Goal: Transaction & Acquisition: Purchase product/service

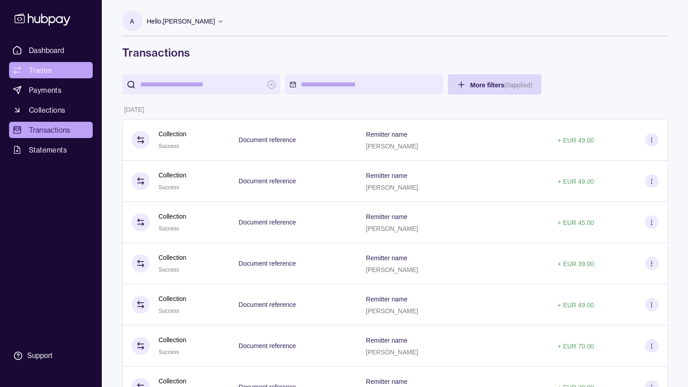
click at [41, 66] on span "Trades" at bounding box center [40, 70] width 23 height 11
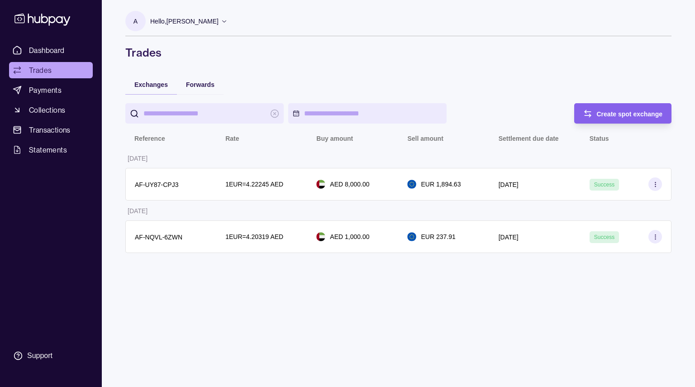
click at [216, 299] on div "A Hello, [PERSON_NAME] Life Guidance Network Account Terms and conditions Priva…" at bounding box center [398, 193] width 582 height 387
click at [45, 47] on span "Dashboard" at bounding box center [47, 50] width 36 height 11
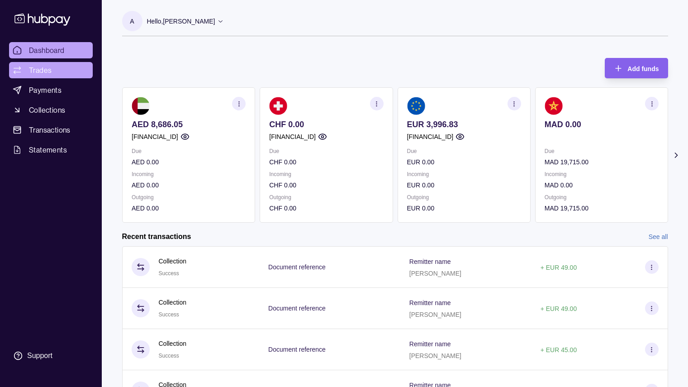
click at [50, 68] on span "Trades" at bounding box center [40, 70] width 23 height 11
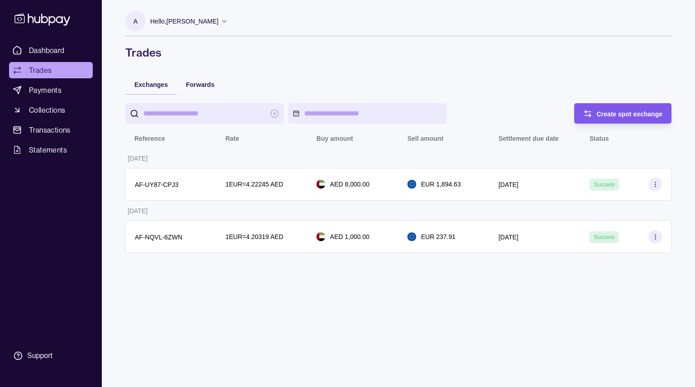
click at [623, 113] on span "Create spot exchange" at bounding box center [630, 113] width 66 height 7
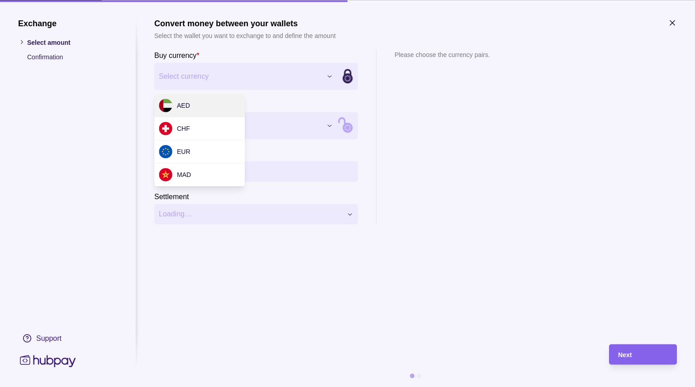
click at [284, 386] on div "Exchange Select amount Confirmation Support Convert money between your wallets …" at bounding box center [347, 387] width 695 height 0
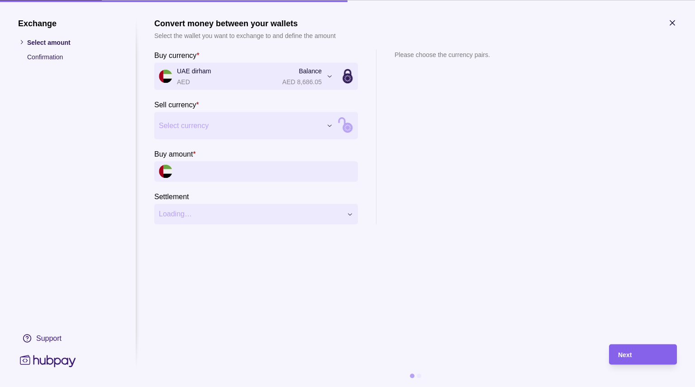
click at [299, 386] on div "Exchange Select amount Confirmation Support Convert money between your wallets …" at bounding box center [347, 387] width 695 height 0
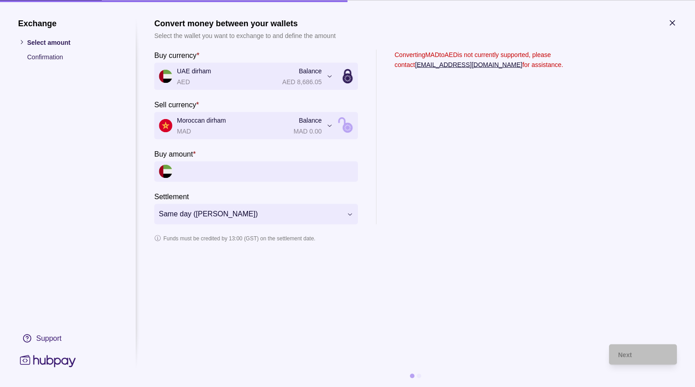
click at [240, 172] on input "Buy amount *" at bounding box center [265, 171] width 176 height 20
click at [295, 289] on section "**********" at bounding box center [415, 176] width 522 height 317
click at [346, 123] on icon at bounding box center [347, 128] width 10 height 10
click at [345, 79] on icon at bounding box center [347, 78] width 10 height 10
click at [324, 170] on input "*********" at bounding box center [265, 171] width 176 height 20
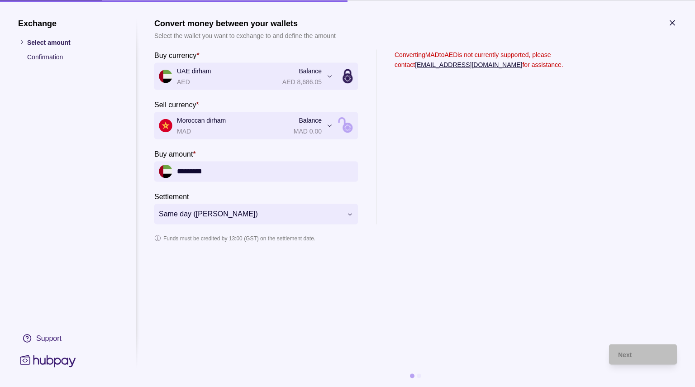
drag, startPoint x: 188, startPoint y: 170, endPoint x: 304, endPoint y: 176, distance: 116.4
click at [304, 176] on input "*********" at bounding box center [265, 171] width 176 height 20
click at [421, 235] on section "Funds must be credited by 13:00 (GST) on the settlement date." at bounding box center [415, 238] width 522 height 10
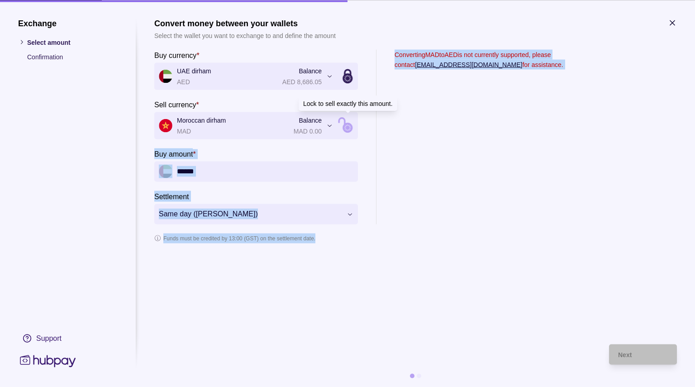
drag, startPoint x: 421, startPoint y: 235, endPoint x: 350, endPoint y: 131, distance: 125.8
click at [350, 131] on section "**********" at bounding box center [415, 146] width 522 height 194
click at [350, 131] on icon at bounding box center [347, 128] width 10 height 10
type input "*********"
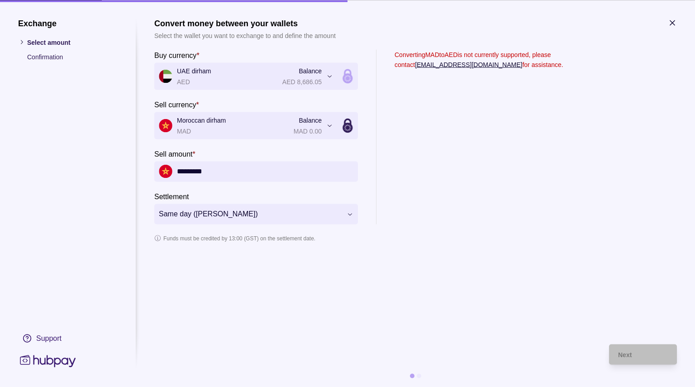
click at [350, 131] on icon at bounding box center [347, 128] width 10 height 10
click at [419, 141] on section "Converting MAD to AED is not currently supported, please contact [EMAIL_ADDRESS…" at bounding box center [478, 136] width 169 height 175
click at [333, 386] on div "**********" at bounding box center [347, 387] width 695 height 0
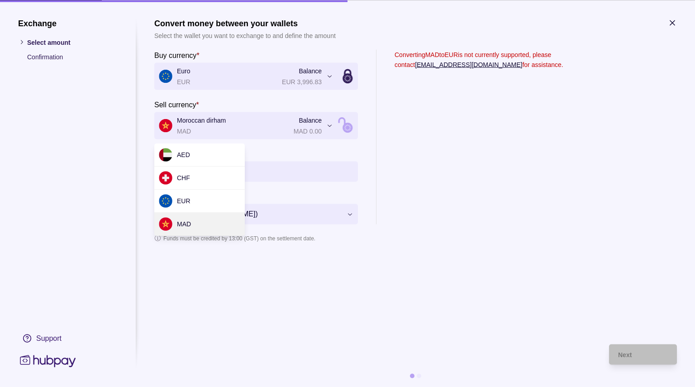
click at [323, 386] on div "**********" at bounding box center [347, 387] width 695 height 0
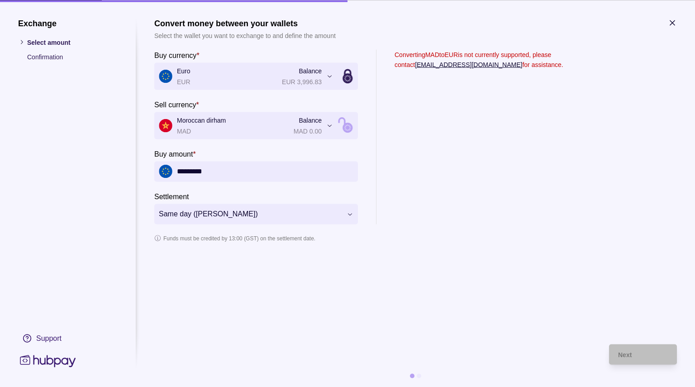
click at [413, 176] on section "Converting MAD to EUR is not currently supported, please contact [EMAIL_ADDRESS…" at bounding box center [478, 136] width 169 height 175
click at [673, 23] on icon "button" at bounding box center [672, 22] width 9 height 9
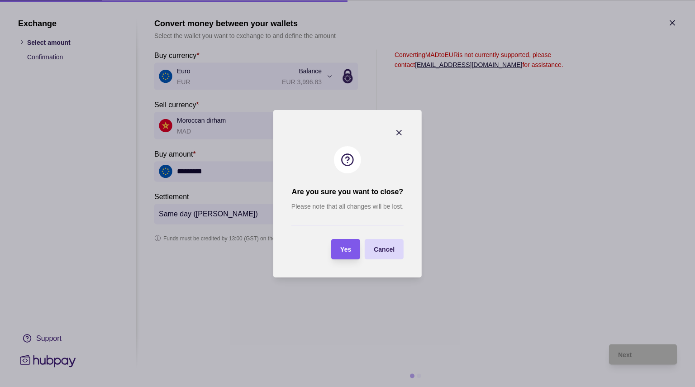
click at [345, 252] on span "Yes" at bounding box center [345, 249] width 11 height 7
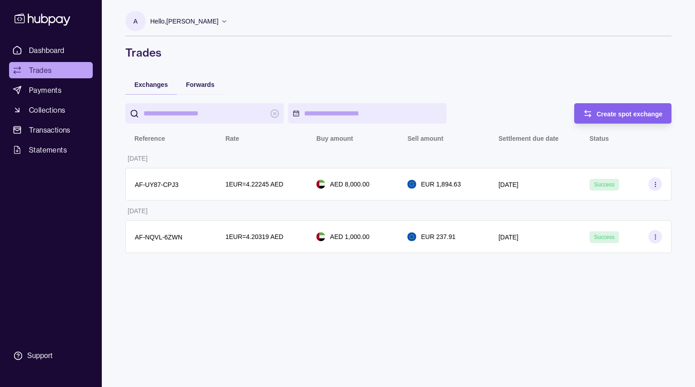
click at [266, 311] on div "A Hello, [PERSON_NAME] Life Guidance Network Account Terms and conditions Priva…" at bounding box center [398, 193] width 582 height 387
click at [53, 52] on span "Dashboard" at bounding box center [47, 50] width 36 height 11
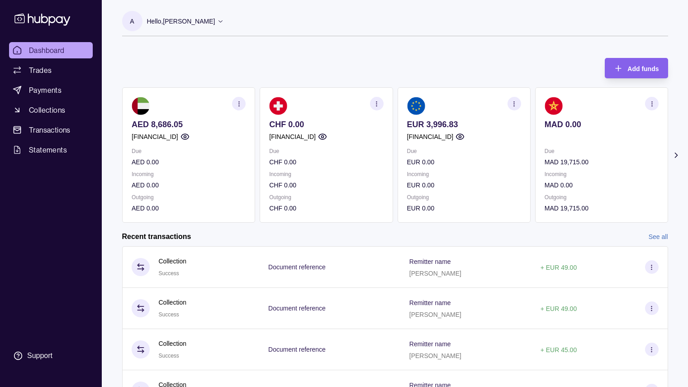
click at [270, 233] on div "Recent transactions See all" at bounding box center [395, 237] width 546 height 10
click at [45, 92] on span "Payments" at bounding box center [45, 90] width 33 height 11
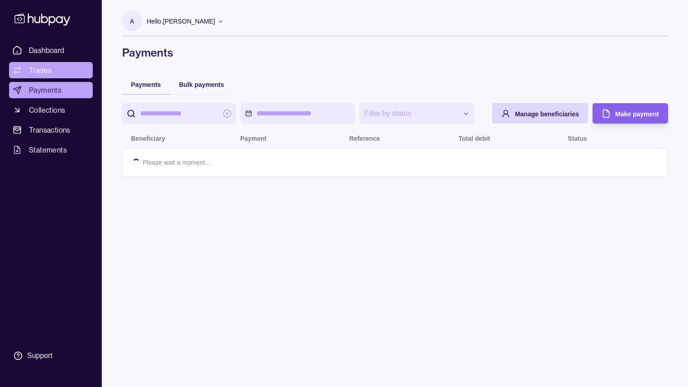
click at [42, 64] on link "Trades" at bounding box center [51, 70] width 84 height 16
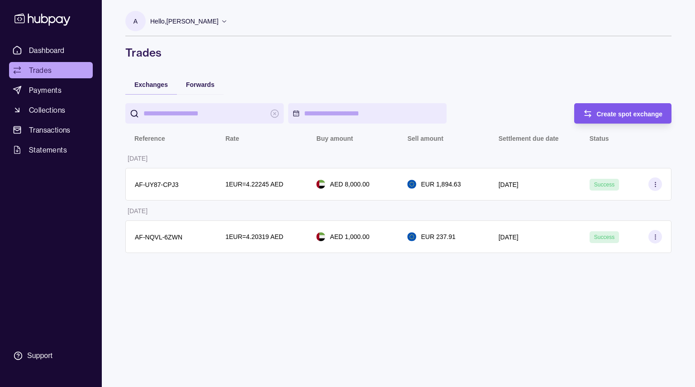
click at [610, 114] on span "Create spot exchange" at bounding box center [630, 113] width 66 height 7
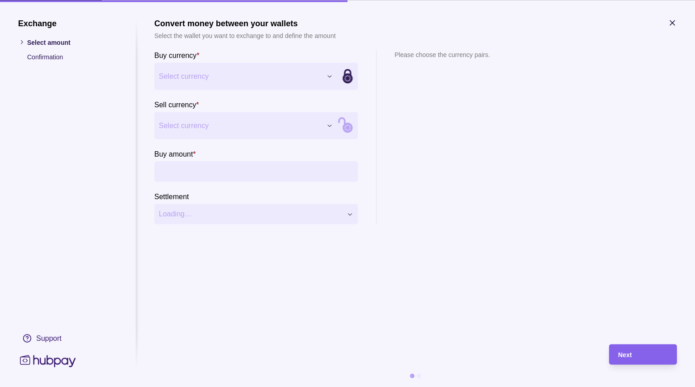
click at [316, 386] on div "Exchange Select amount Confirmation Support Convert money between your wallets …" at bounding box center [347, 387] width 695 height 0
click at [429, 386] on div "Exchange Select amount Confirmation Support Convert money between your wallets …" at bounding box center [347, 387] width 695 height 0
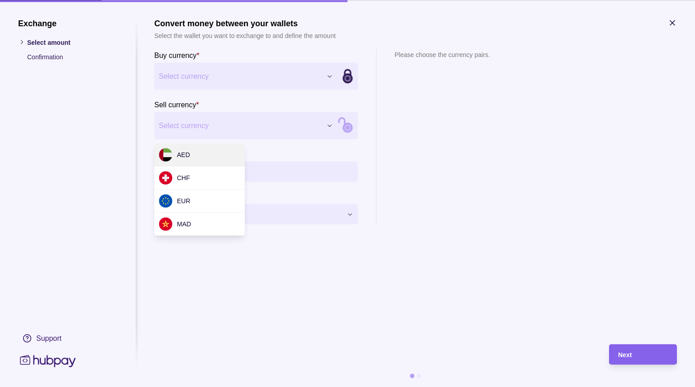
click at [286, 386] on div "Exchange Select amount Confirmation Support Convert money between your wallets …" at bounding box center [347, 387] width 695 height 0
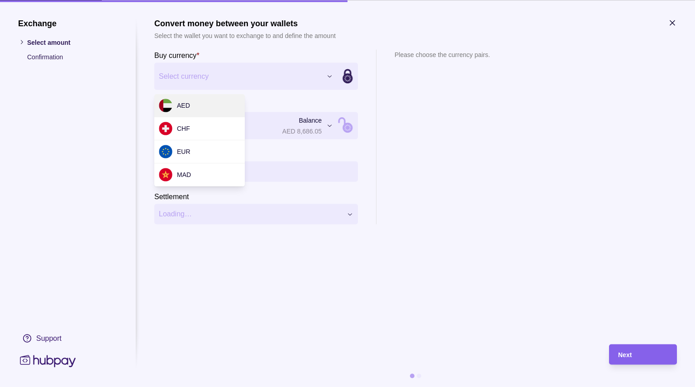
click at [237, 386] on div "Exchange Select amount Confirmation Support Convert money between your wallets …" at bounding box center [347, 387] width 695 height 0
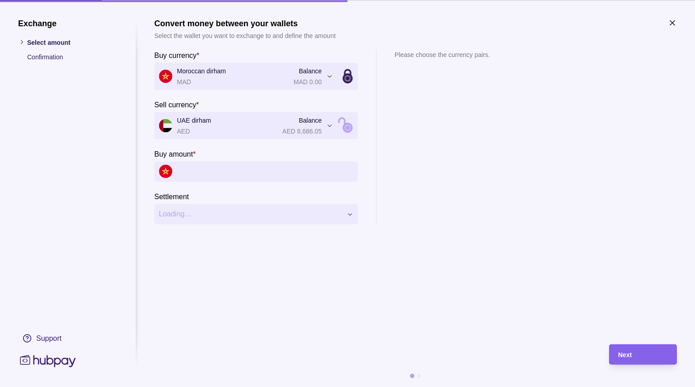
click at [202, 166] on input "Buy amount *" at bounding box center [265, 171] width 176 height 20
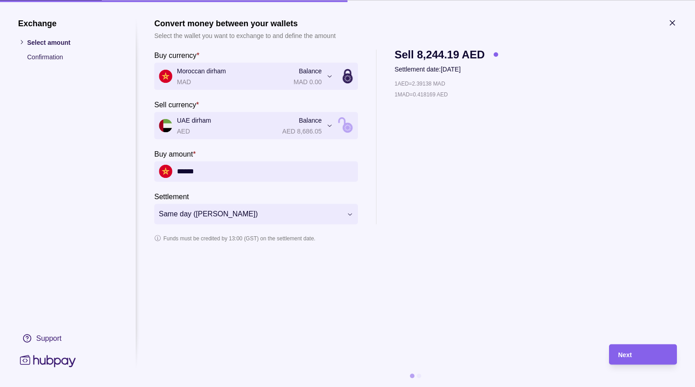
type input "******"
click at [362, 316] on section "**********" at bounding box center [415, 176] width 522 height 317
click at [614, 360] on div "Next" at bounding box center [635, 354] width 63 height 20
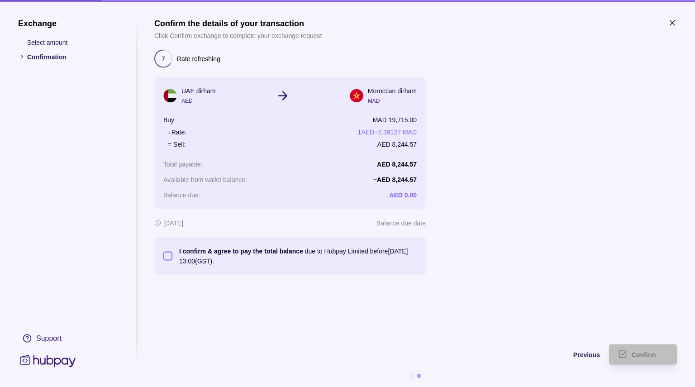
click at [171, 256] on button "I confirm & agree to pay the total balance due to Hubpay Limited before [DATE] …" at bounding box center [167, 255] width 9 height 9
click at [637, 359] on div "Confirm" at bounding box center [649, 354] width 36 height 11
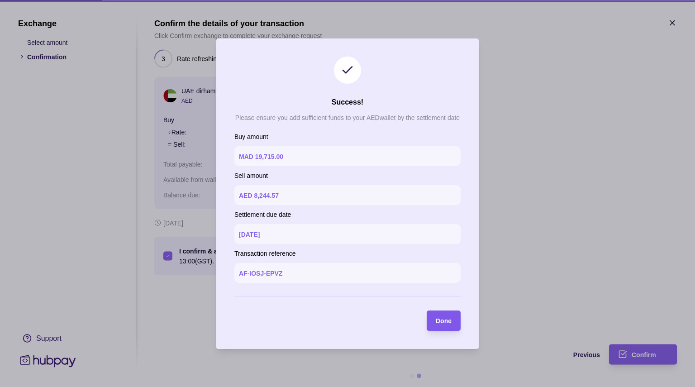
click at [445, 322] on span "Done" at bounding box center [444, 320] width 16 height 7
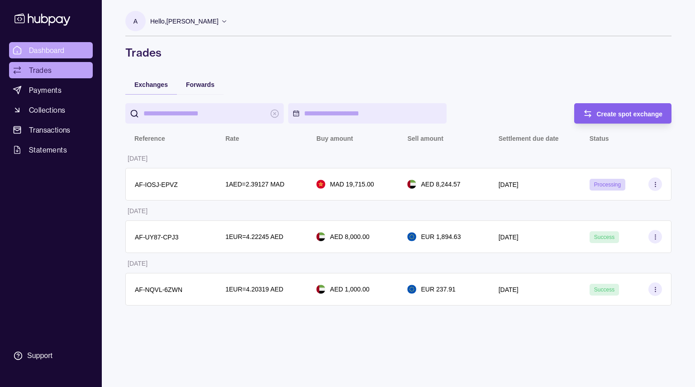
click at [64, 46] on span "Dashboard" at bounding box center [47, 50] width 36 height 11
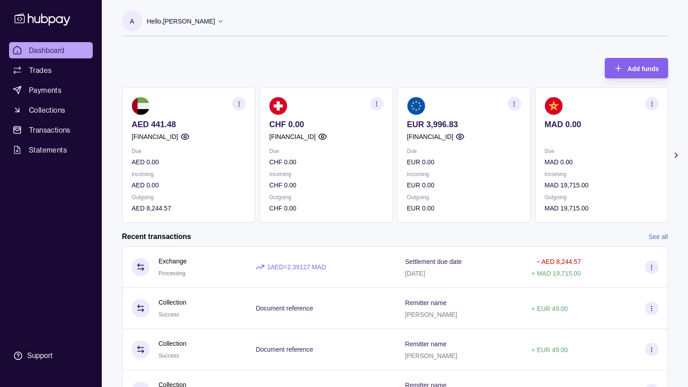
click at [474, 241] on div "Recent transactions See all" at bounding box center [395, 237] width 546 height 10
click at [250, 73] on div "Add funds AED 441.48 [FINANCIAL_ID] Due AED 0.00 Incoming AED 0.00 Outgoing AED…" at bounding box center [395, 136] width 546 height 174
click at [356, 238] on div "Recent transactions See all" at bounding box center [395, 237] width 546 height 10
click at [498, 33] on section "A Hello, [PERSON_NAME] Life Guidance Network Account Terms and conditions Priva…" at bounding box center [395, 23] width 546 height 25
